Goal: Task Accomplishment & Management: Complete application form

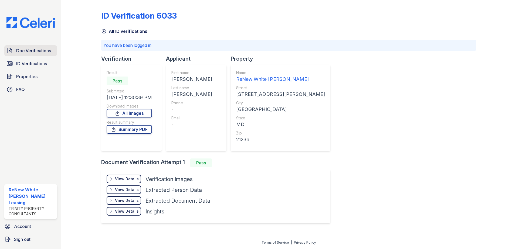
click at [33, 52] on span "Doc Verifications" at bounding box center [33, 51] width 35 height 6
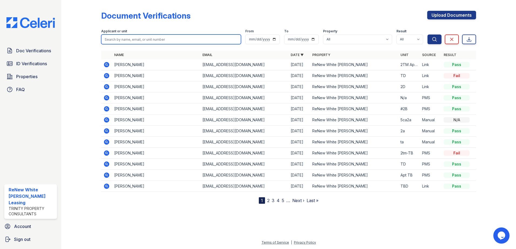
click at [198, 40] on input "search" at bounding box center [171, 40] width 140 height 10
type input "maria"
click at [428, 35] on button "Search" at bounding box center [435, 40] width 14 height 10
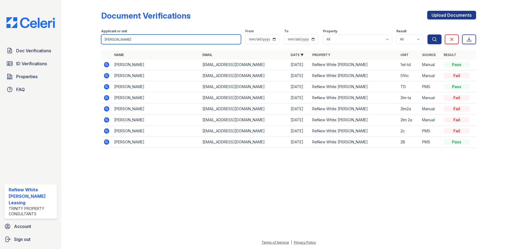
click at [141, 42] on input "maria" at bounding box center [171, 40] width 140 height 10
click at [428, 35] on button "Search" at bounding box center [435, 40] width 14 height 10
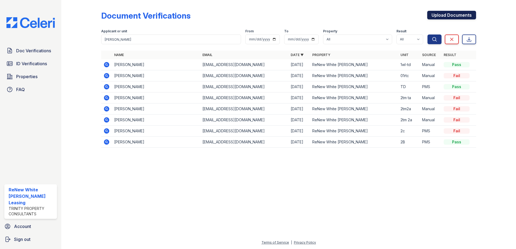
click at [453, 16] on link "Upload Documents" at bounding box center [451, 15] width 49 height 9
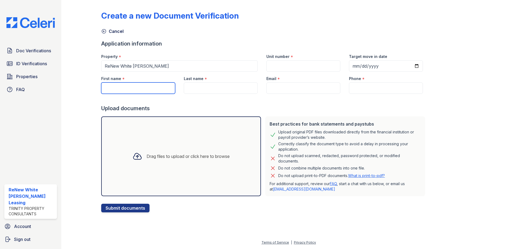
drag, startPoint x: 140, startPoint y: 87, endPoint x: 143, endPoint y: 85, distance: 4.4
click at [140, 87] on input "First name" at bounding box center [138, 88] width 74 height 11
type input "m"
type input "maria"
click at [194, 88] on input "Last name" at bounding box center [221, 88] width 74 height 11
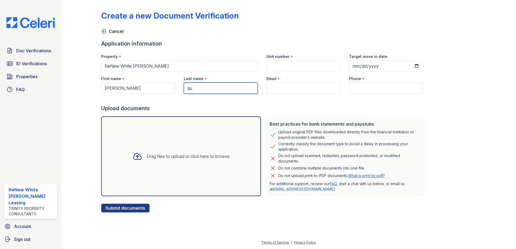
type input "q"
type input "Quiroa Peralta"
click at [299, 90] on input "Email" at bounding box center [304, 88] width 74 height 11
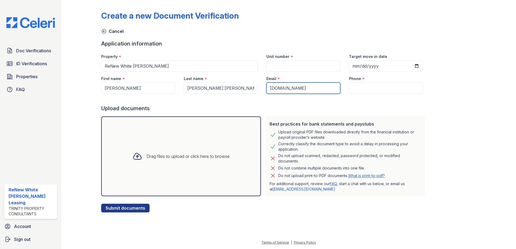
type input "elenaroaquieegmx.es"
click at [354, 91] on input "Phone" at bounding box center [386, 88] width 74 height 11
drag, startPoint x: 310, startPoint y: 87, endPoint x: 124, endPoint y: 89, distance: 186.0
click at [142, 89] on div "First name * maria Last name * Quiroa Peralta Email * elenaroaquieegmx.es Phone…" at bounding box center [262, 83] width 330 height 22
paste input "[EMAIL_ADDRESS][DOMAIN_NAME]"
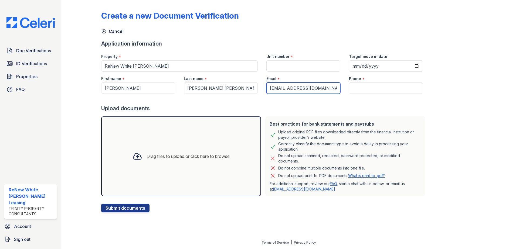
type input "[EMAIL_ADDRESS][DOMAIN_NAME]"
click at [360, 85] on input "Phone" at bounding box center [386, 88] width 74 height 11
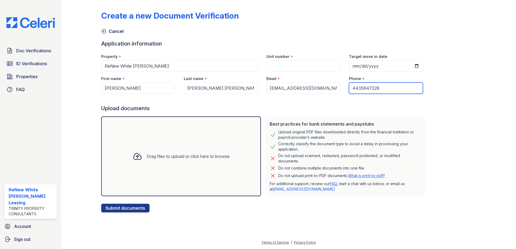
type input "4435647228"
click at [270, 62] on input "Unit number" at bounding box center [304, 65] width 74 height 11
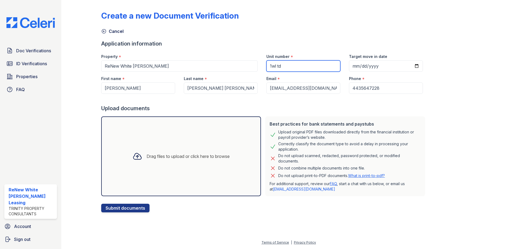
type input "1wl td"
click at [112, 180] on div "Drag files to upload or click here to browse" at bounding box center [181, 157] width 160 height 80
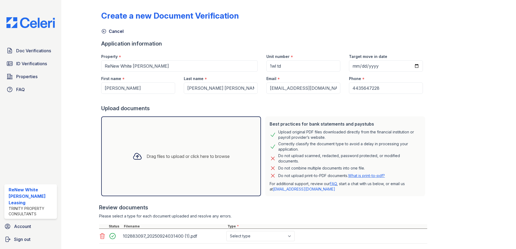
click at [162, 144] on div "Drag files to upload or click here to browse" at bounding box center [181, 157] width 160 height 80
click at [209, 164] on div "Drag files to upload or click here to browse" at bounding box center [181, 156] width 106 height 18
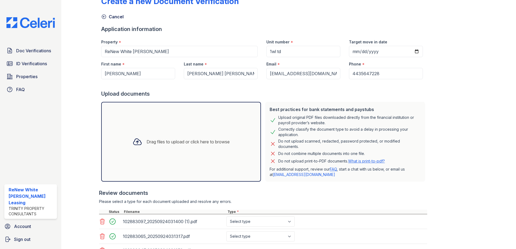
scroll to position [27, 0]
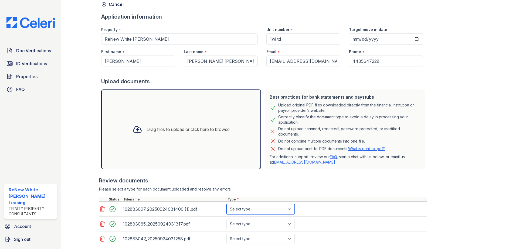
click at [261, 208] on select "Select type Paystub Bank Statement Offer Letter Tax Documents Benefit Award Let…" at bounding box center [261, 209] width 68 height 10
select select "bank_statement"
click at [227, 204] on select "Select type Paystub Bank Statement Offer Letter Tax Documents Benefit Award Let…" at bounding box center [261, 209] width 68 height 10
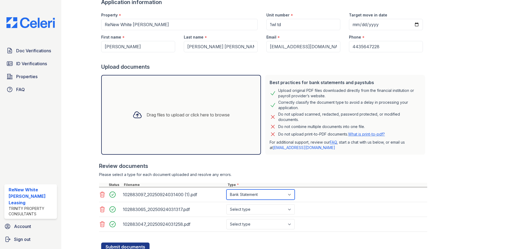
scroll to position [54, 0]
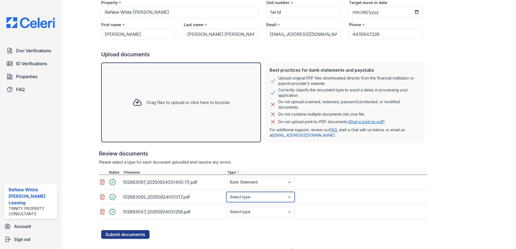
click at [271, 198] on select "Select type Paystub Bank Statement Offer Letter Tax Documents Benefit Award Let…" at bounding box center [261, 197] width 68 height 10
select select "bank_statement"
click at [227, 192] on select "Select type Paystub Bank Statement Offer Letter Tax Documents Benefit Award Let…" at bounding box center [261, 197] width 68 height 10
drag, startPoint x: 265, startPoint y: 216, endPoint x: 267, endPoint y: 212, distance: 4.7
click at [267, 213] on select "Select type Paystub Bank Statement Offer Letter Tax Documents Benefit Award Let…" at bounding box center [261, 212] width 68 height 10
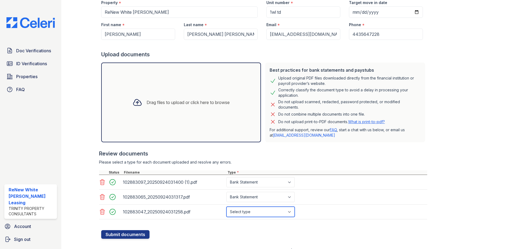
select select "bank_statement"
click at [227, 207] on select "Select type Paystub Bank Statement Offer Letter Tax Documents Benefit Award Let…" at bounding box center [261, 212] width 68 height 10
click at [118, 232] on button "Submit documents" at bounding box center [125, 235] width 48 height 9
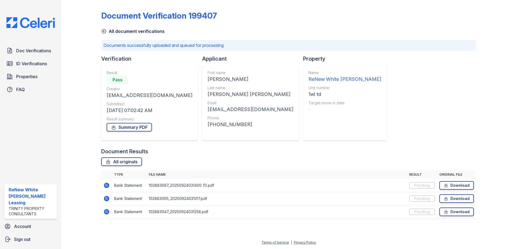
click at [108, 187] on icon at bounding box center [106, 185] width 5 height 5
click at [108, 185] on icon at bounding box center [106, 185] width 5 height 5
click at [107, 186] on icon at bounding box center [106, 186] width 6 height 6
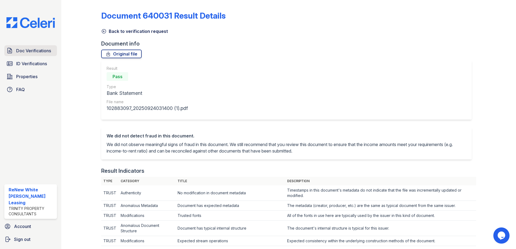
click at [52, 49] on link "Doc Verifications" at bounding box center [30, 50] width 53 height 11
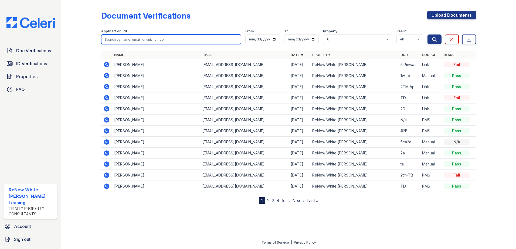
click at [143, 40] on input "search" at bounding box center [171, 40] width 140 height 10
type input "[PERSON_NAME]"
click at [428, 35] on button "Search" at bounding box center [435, 40] width 14 height 10
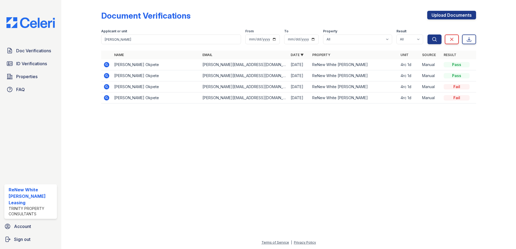
click at [107, 64] on icon at bounding box center [106, 65] width 6 height 6
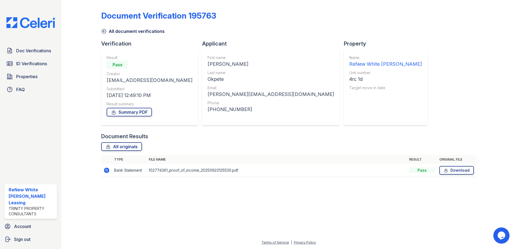
click at [108, 169] on icon at bounding box center [106, 170] width 5 height 5
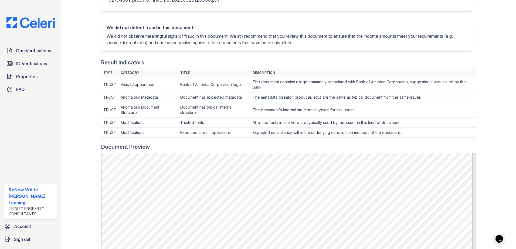
scroll to position [135, 0]
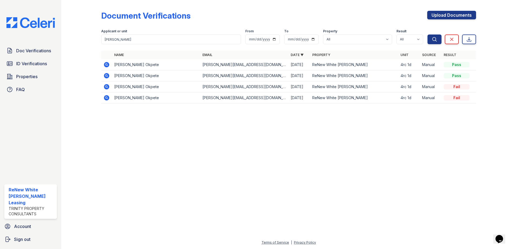
click at [104, 76] on icon at bounding box center [106, 75] width 5 height 5
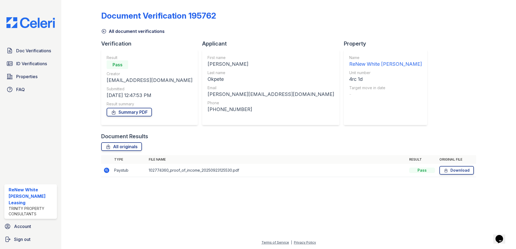
click at [106, 171] on icon at bounding box center [106, 170] width 6 height 6
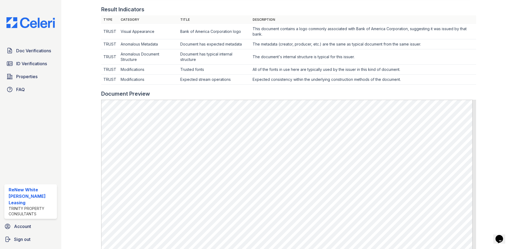
scroll to position [162, 0]
click at [28, 53] on span "Doc Verifications" at bounding box center [33, 51] width 35 height 6
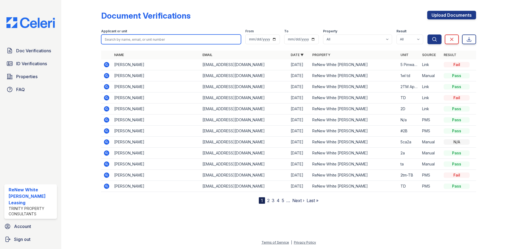
click at [135, 38] on input "search" at bounding box center [171, 40] width 140 height 10
type input "[PERSON_NAME]"
click at [428, 35] on button "Search" at bounding box center [435, 40] width 14 height 10
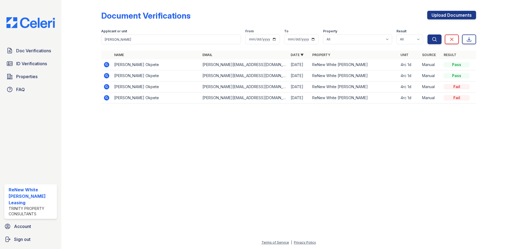
click at [104, 67] on icon at bounding box center [106, 65] width 6 height 6
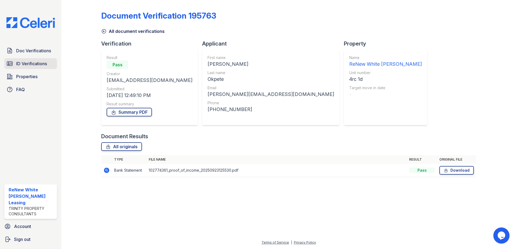
click at [29, 67] on link "ID Verifications" at bounding box center [30, 63] width 53 height 11
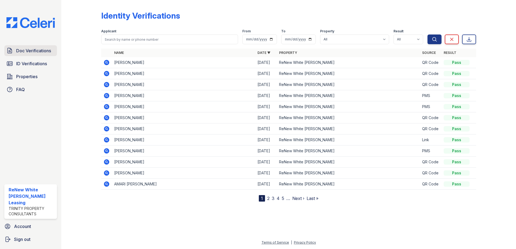
click at [31, 53] on span "Doc Verifications" at bounding box center [33, 51] width 35 height 6
